Goal: Task Accomplishment & Management: Manage account settings

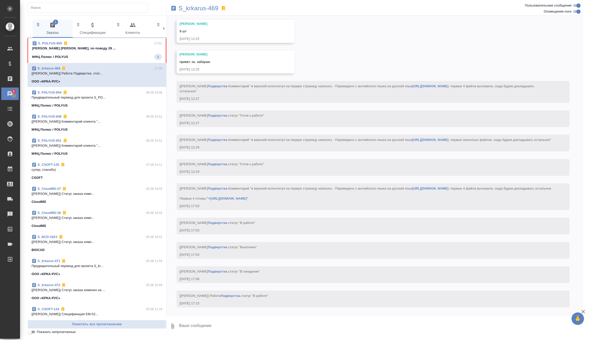
click at [125, 51] on span "S_POLYUS-855 17:51 [PERSON_NAME] [PERSON_NAME], по поводу 29 ... МФЦ Полюс / PO…" at bounding box center [97, 50] width 130 height 19
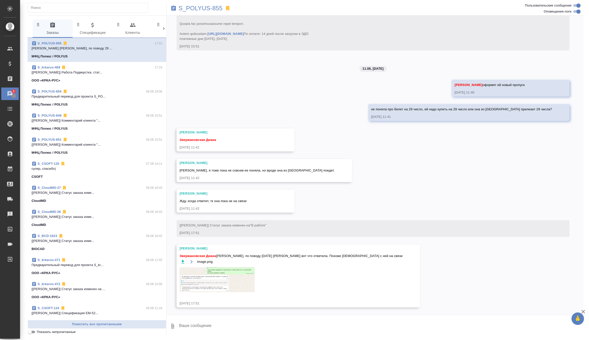
scroll to position [1898, 0]
click at [203, 284] on img at bounding box center [217, 279] width 75 height 25
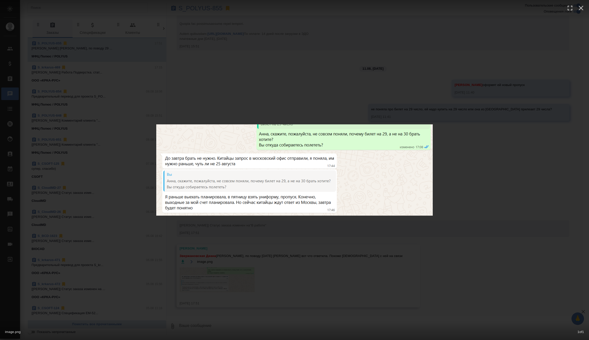
click at [301, 246] on div "image.png 1 of 1" at bounding box center [294, 170] width 589 height 340
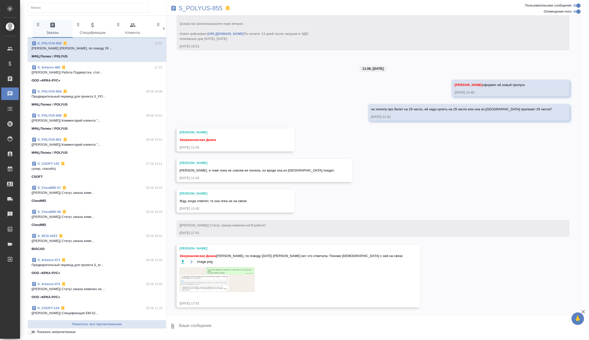
click at [204, 325] on textarea at bounding box center [381, 325] width 405 height 17
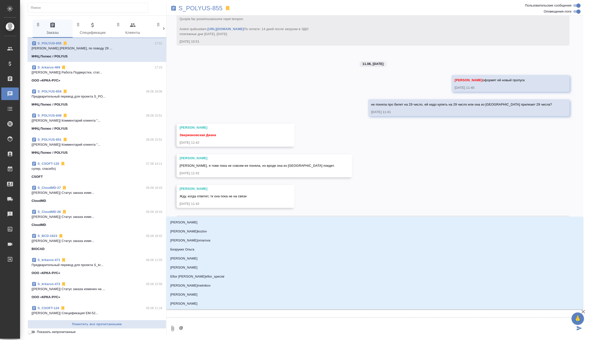
type textarea "@ф"
type input "ф"
type textarea "@фе"
type input "фе"
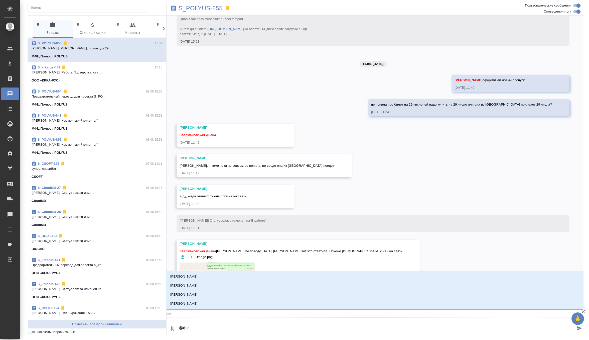
type textarea "@фед"
type input "фед"
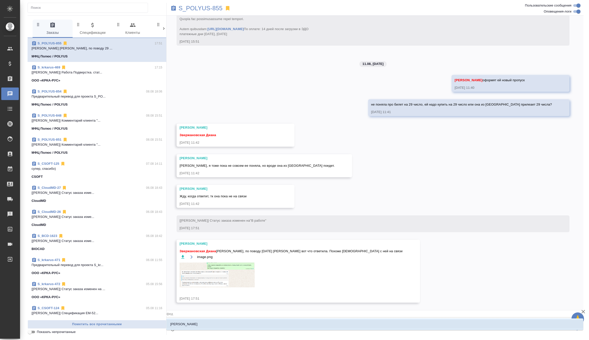
type textarea "@федо"
type input "федо"
type textarea "@федот"
type input "федот"
type textarea "@федото"
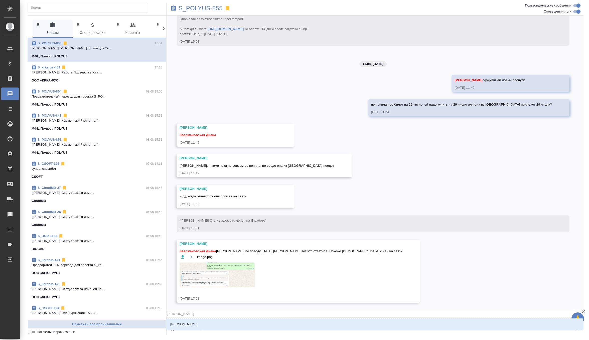
type input "федото"
click at [225, 327] on li "[PERSON_NAME]" at bounding box center [374, 323] width 417 height 9
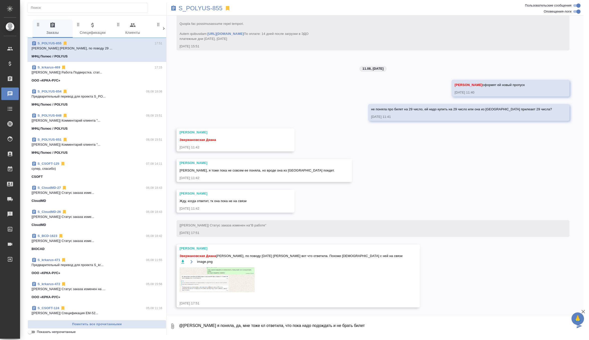
type textarea "@Федотова Ирина я поняла, да, мне тоже кл ответила, что пока надо подождать и н…"
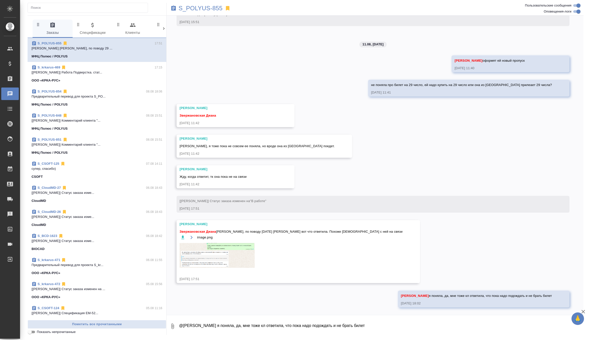
scroll to position [1923, 0]
type textarea "они позже дадут точный ответ на какой число брать билет"
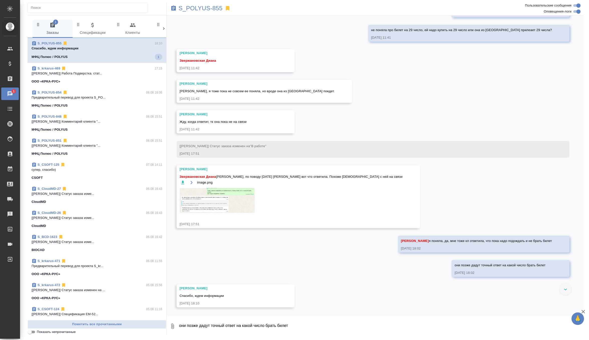
scroll to position [1977, 0]
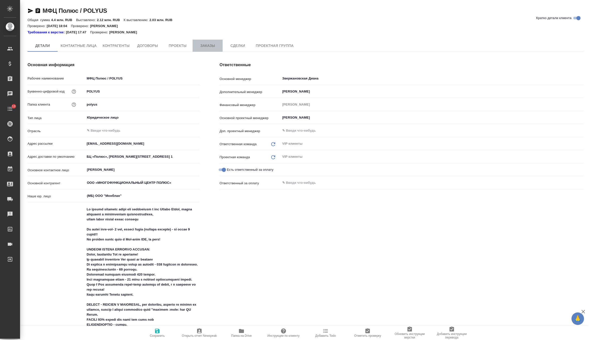
click at [214, 45] on span "Заказы" at bounding box center [208, 46] width 24 height 6
type textarea "x"
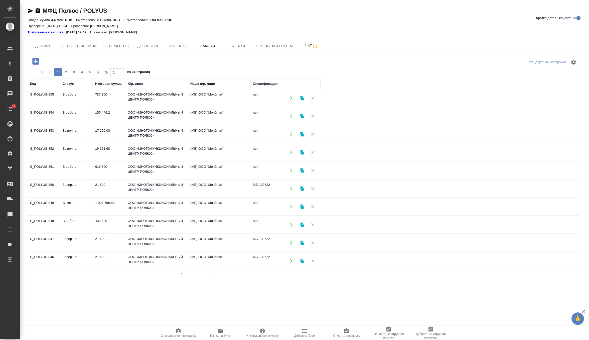
click at [121, 107] on td "155 446,2" at bounding box center [109, 98] width 33 height 18
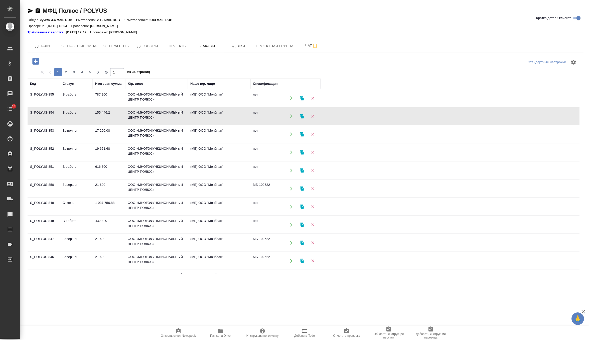
click at [121, 107] on td "155 446,2" at bounding box center [109, 98] width 33 height 18
click at [147, 107] on td "ООО «МНОГОФУНКЦИОНАЛЬНЫЙ ЦЕНТР ПОЛЮС»" at bounding box center [156, 98] width 63 height 18
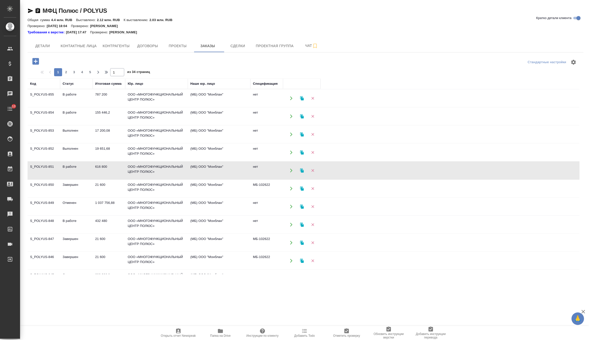
click at [147, 107] on td "ООО «МНОГОФУНКЦИОНАЛЬНЫЙ ЦЕНТР ПОЛЮС»" at bounding box center [156, 98] width 63 height 18
click at [146, 107] on td "ООО «МНОГОФУНКЦИОНАЛЬНЫЙ ЦЕНТР ПОЛЮС»" at bounding box center [156, 98] width 63 height 18
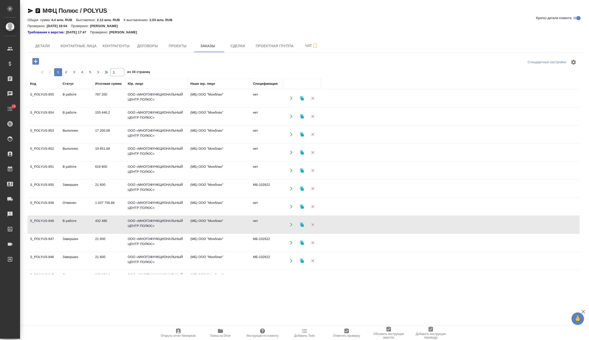
click at [146, 107] on td "ООО «МНОГОФУНКЦИОНАЛЬНЫЙ ЦЕНТР ПОЛЮС»" at bounding box center [156, 98] width 63 height 18
click at [128, 107] on td "ООО «МНОГОФУНКЦИОНАЛЬНЫЙ ЦЕНТР ПОЛЮС»" at bounding box center [156, 98] width 63 height 18
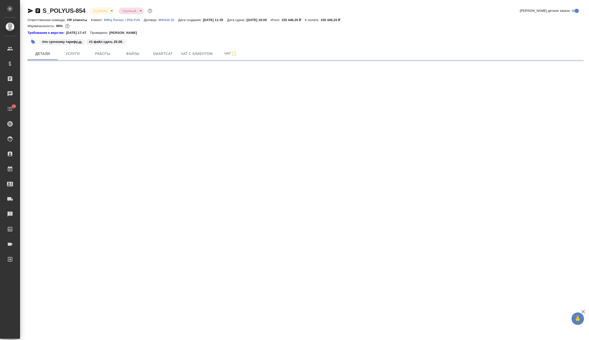
select select "RU"
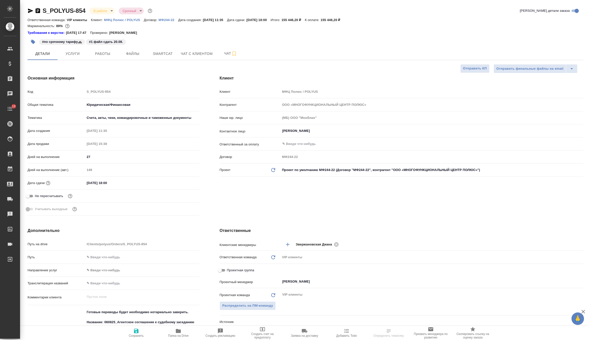
type textarea "x"
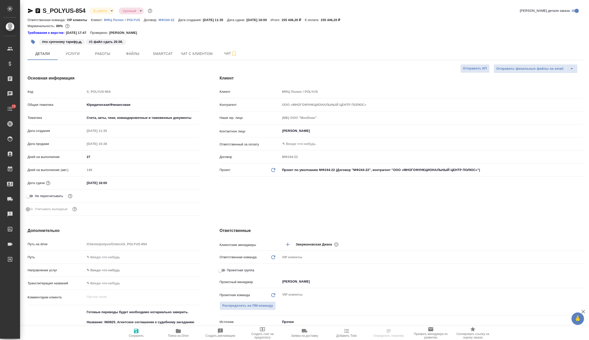
type textarea "x"
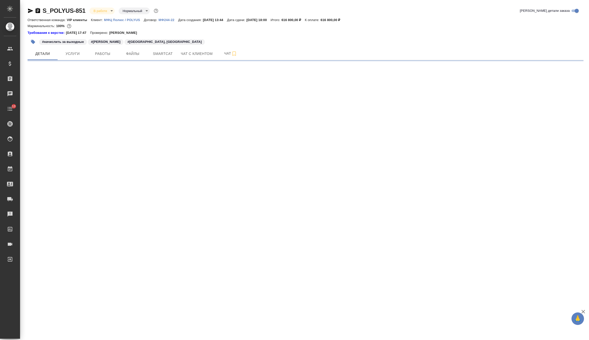
select select "RU"
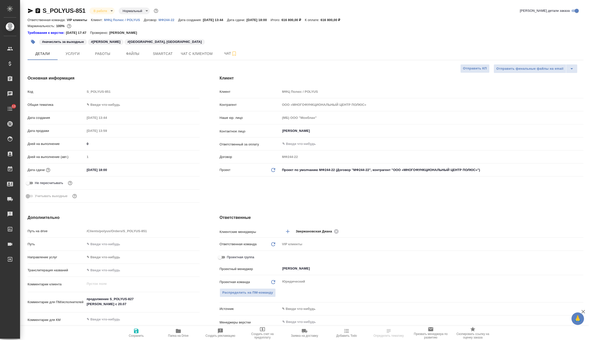
type textarea "x"
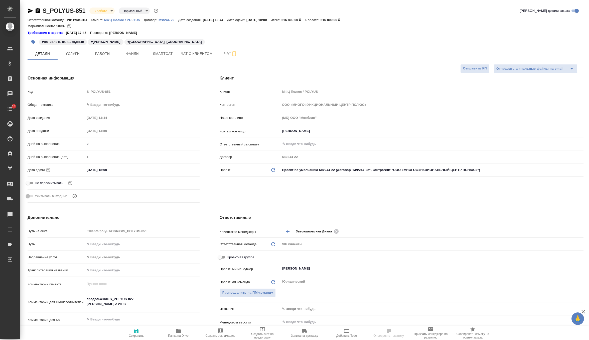
type textarea "x"
click at [80, 55] on span "Услуги" at bounding box center [73, 54] width 24 height 6
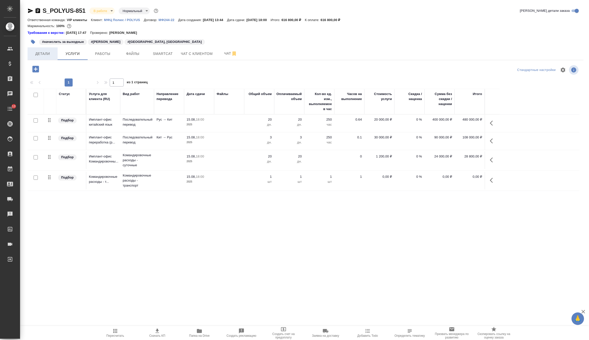
click at [41, 53] on span "Детали" at bounding box center [43, 54] width 24 height 6
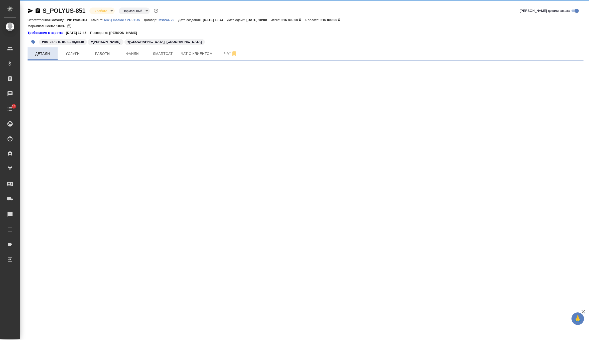
select select "RU"
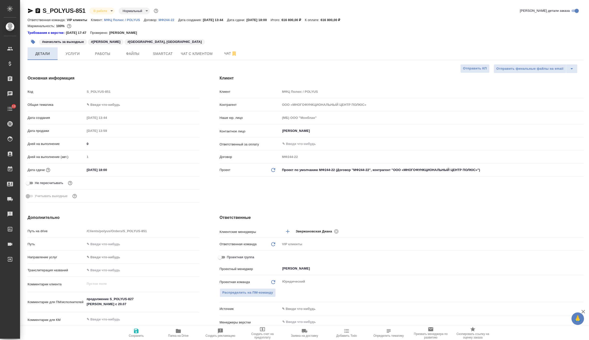
type textarea "x"
click at [76, 54] on span "Услуги" at bounding box center [73, 54] width 24 height 6
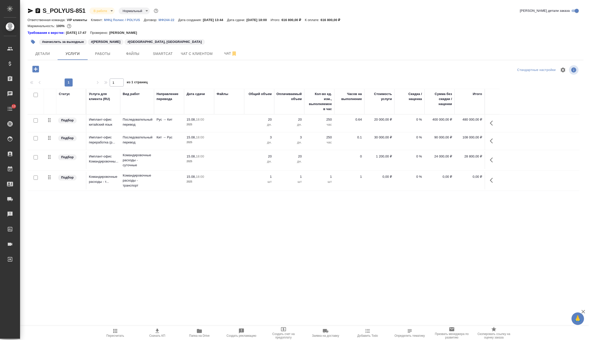
click at [253, 123] on p "дн." at bounding box center [259, 124] width 25 height 5
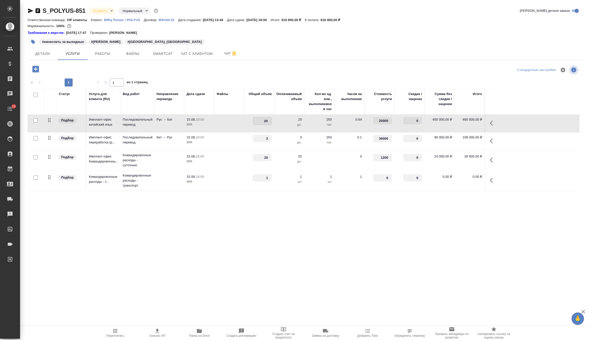
click at [228, 119] on td at bounding box center [229, 123] width 30 height 18
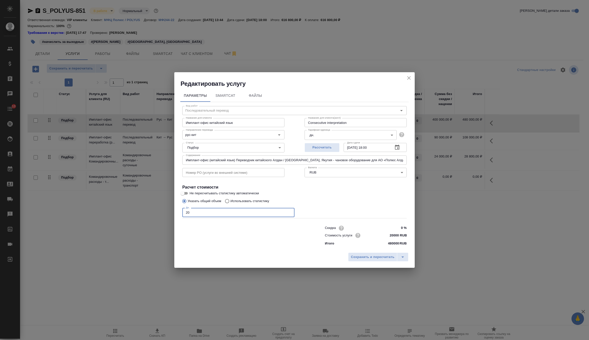
click at [209, 212] on input "20" at bounding box center [238, 212] width 112 height 9
type input "2"
type input "15"
click at [351, 256] on span "Сохранить и пересчитать" at bounding box center [373, 257] width 44 height 6
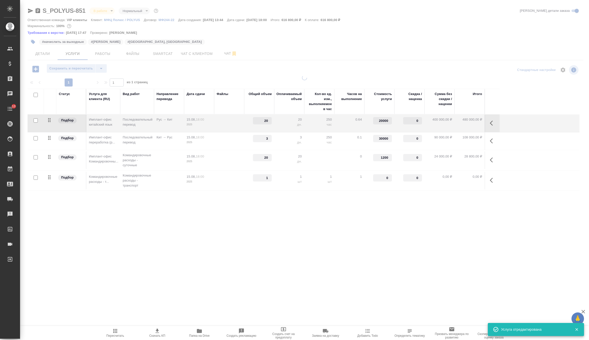
type input "15"
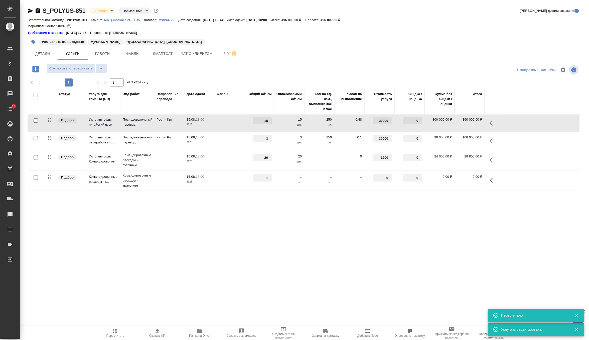
click at [242, 132] on td at bounding box center [229, 123] width 30 height 18
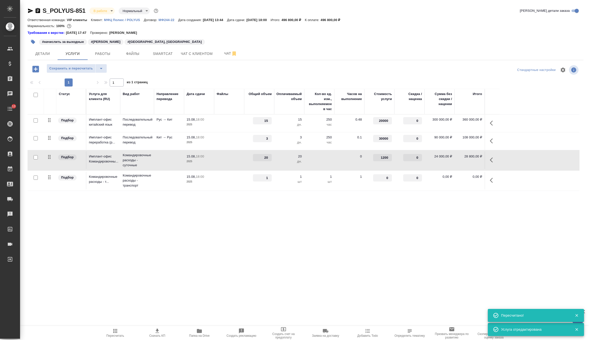
click at [242, 132] on td at bounding box center [229, 123] width 30 height 18
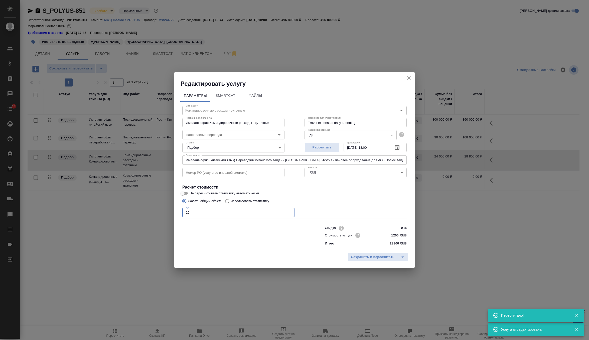
click at [245, 211] on input "20" at bounding box center [238, 212] width 112 height 9
type input "2"
type input "15"
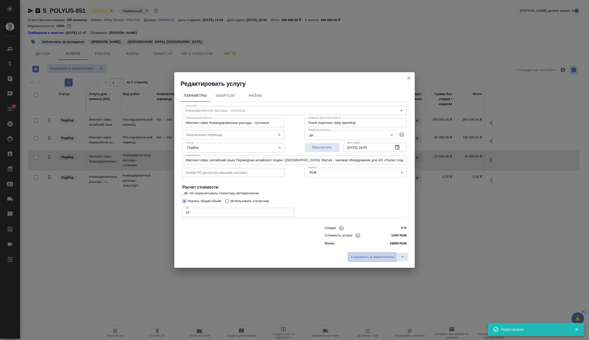
click at [358, 257] on span "Сохранить и пересчитать" at bounding box center [373, 257] width 44 height 6
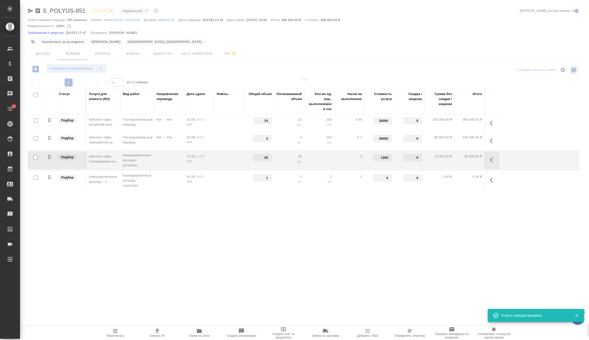
type input "15"
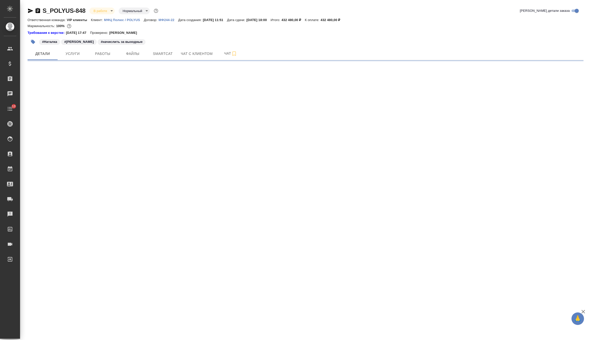
select select "RU"
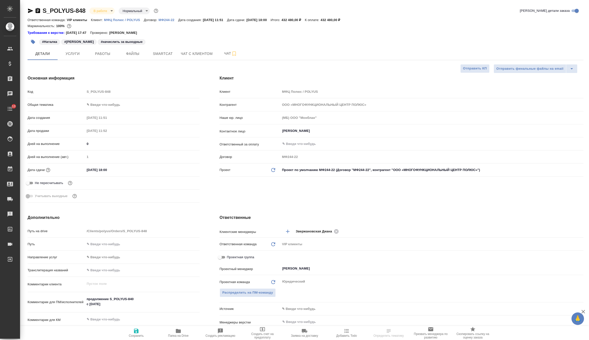
type textarea "x"
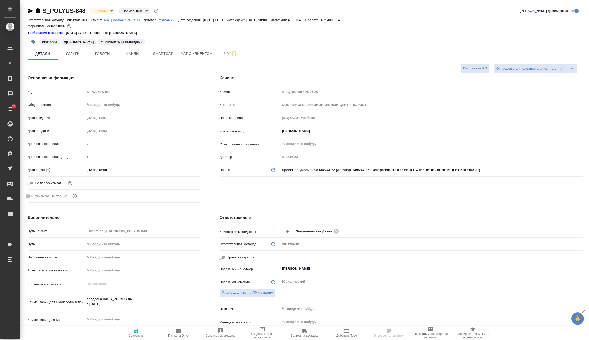
type textarea "x"
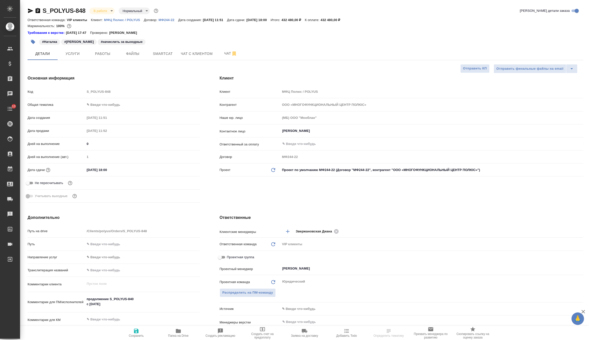
type textarea "x"
select select "RU"
type textarea "x"
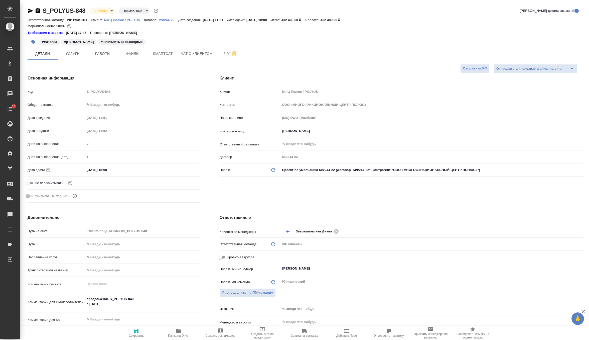
type textarea "x"
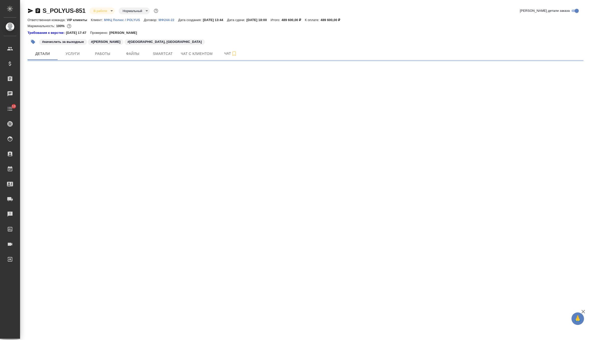
select select "RU"
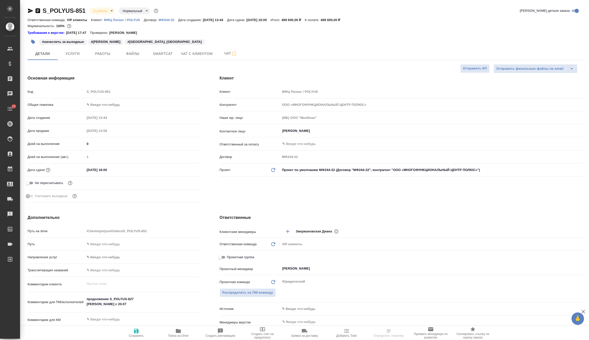
type textarea "x"
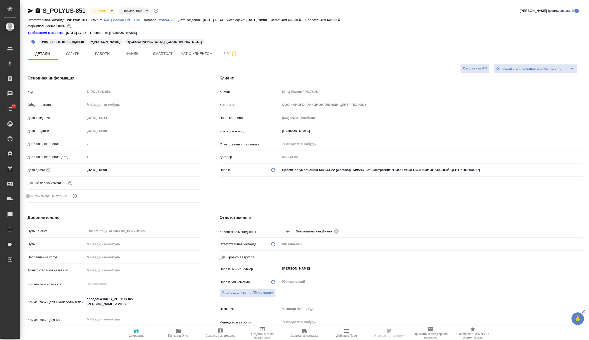
type textarea "x"
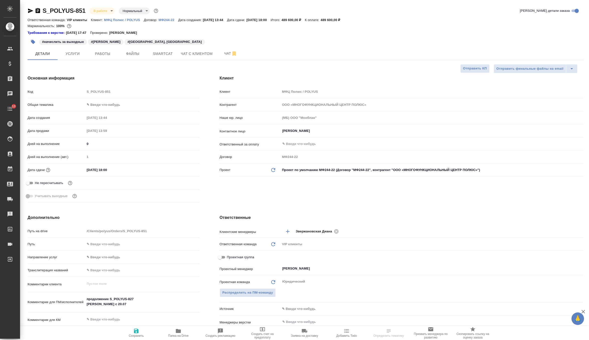
type textarea "x"
select select "RU"
type textarea "x"
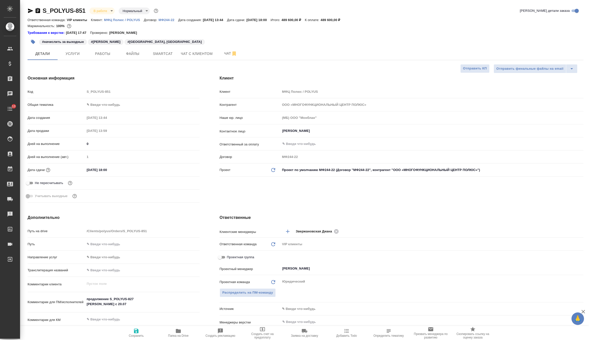
type textarea "x"
